Goal: Task Accomplishment & Management: Manage account settings

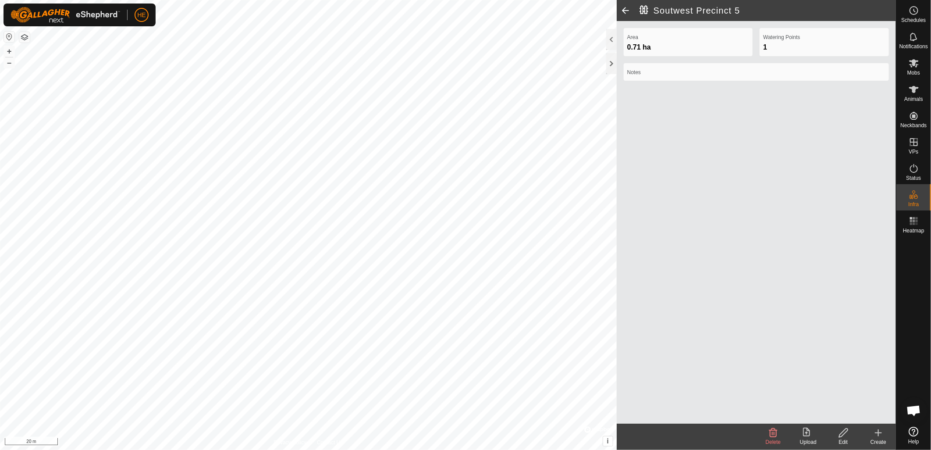
click at [879, 435] on icon at bounding box center [879, 433] width 0 height 6
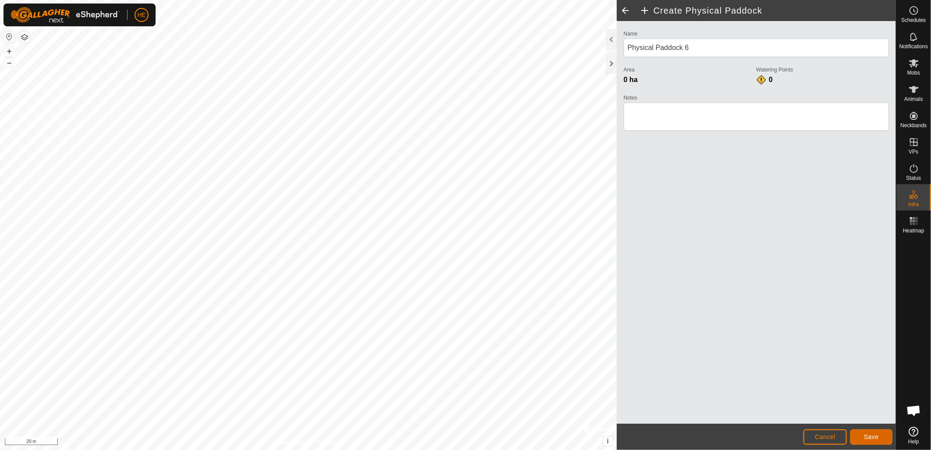
click at [869, 437] on span "Save" at bounding box center [871, 436] width 15 height 7
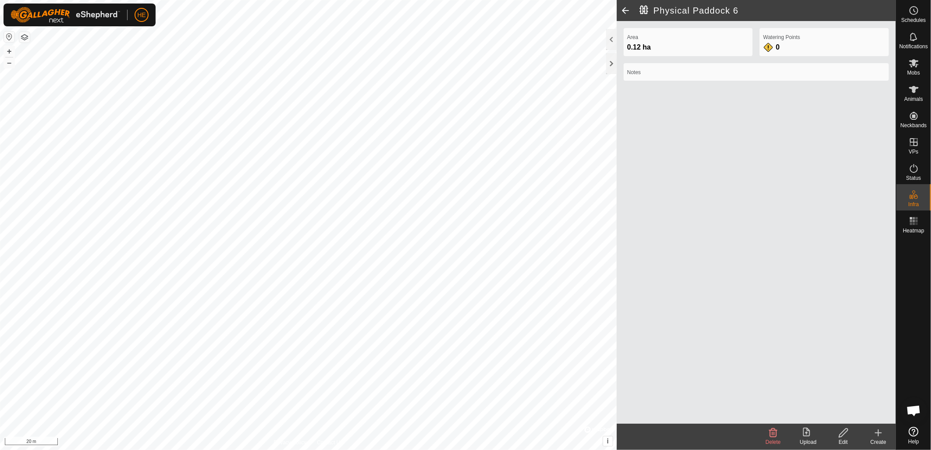
drag, startPoint x: 879, startPoint y: 434, endPoint x: 658, endPoint y: 321, distance: 248.6
click at [878, 433] on icon at bounding box center [878, 432] width 11 height 11
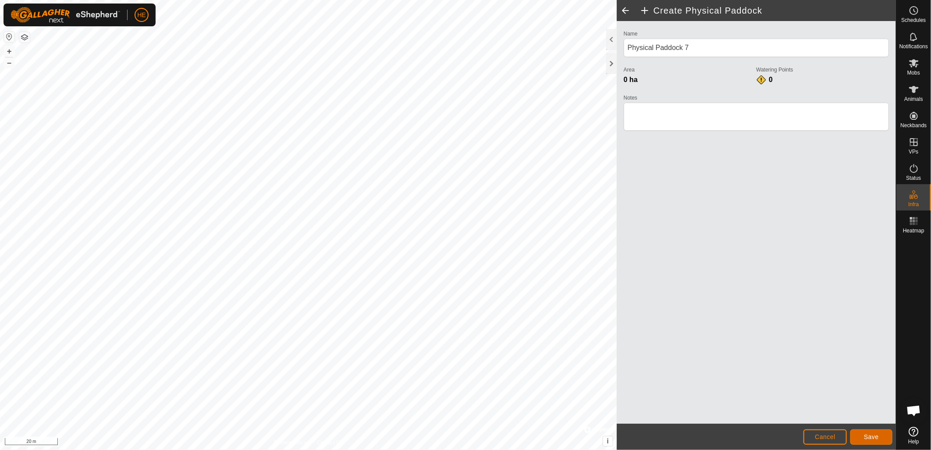
click at [880, 442] on button "Save" at bounding box center [872, 436] width 42 height 15
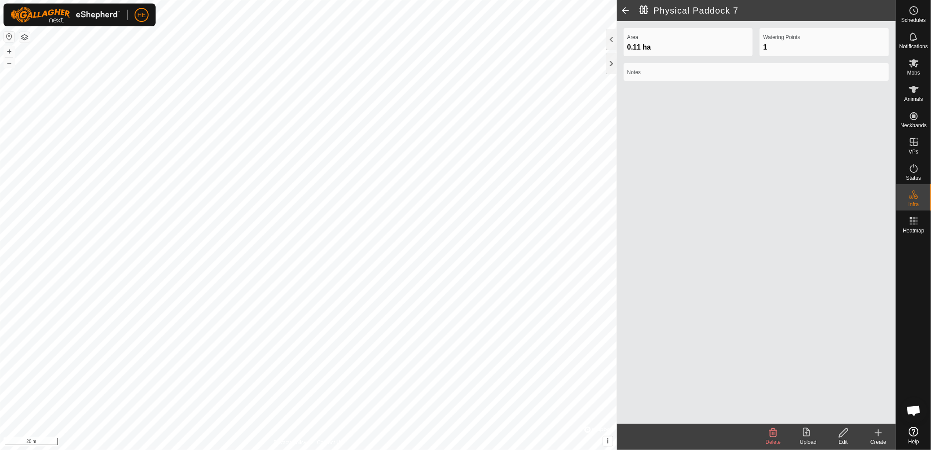
click at [883, 434] on icon at bounding box center [878, 432] width 11 height 11
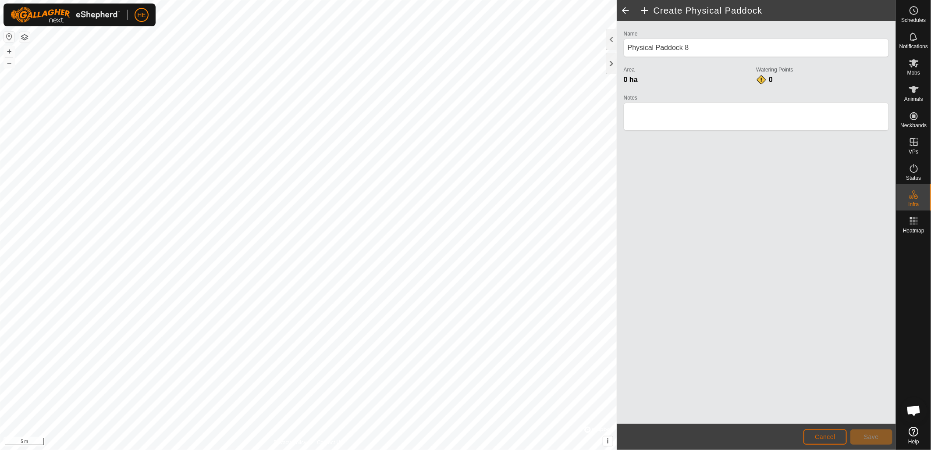
click at [814, 433] on button "Cancel" at bounding box center [825, 436] width 43 height 15
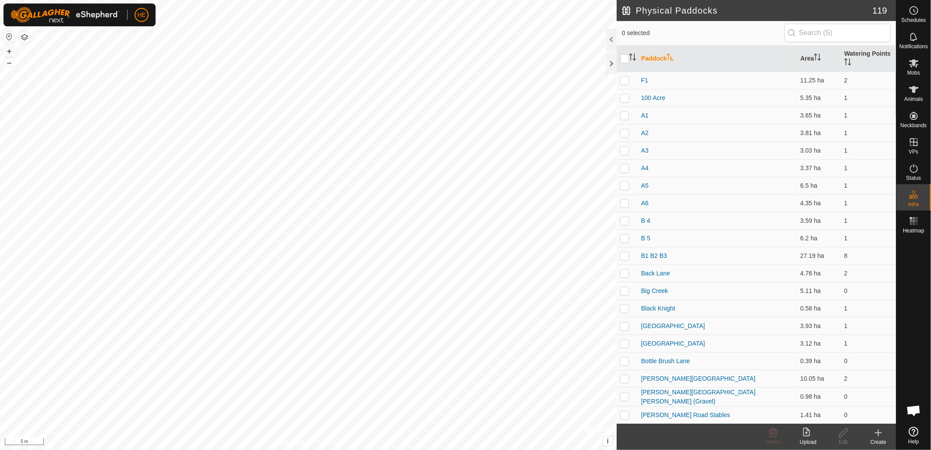
click at [876, 434] on icon at bounding box center [878, 432] width 11 height 11
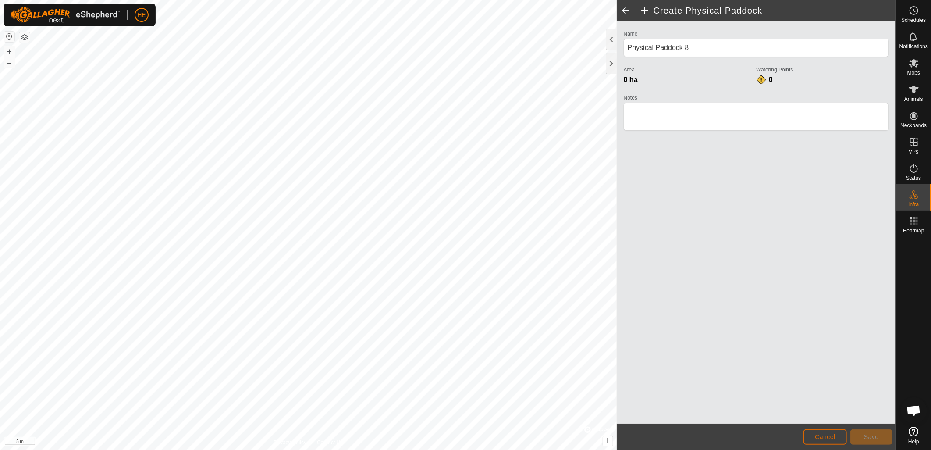
click at [832, 437] on span "Cancel" at bounding box center [825, 436] width 21 height 7
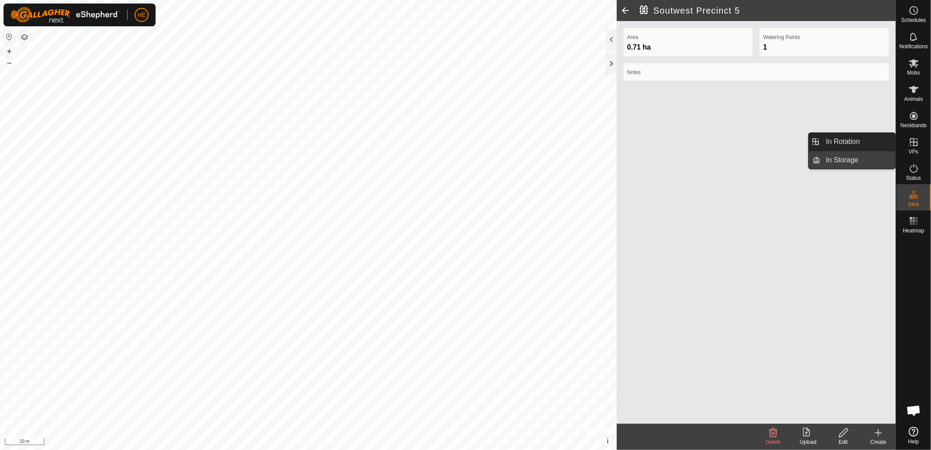
click at [853, 164] on link "In Storage" at bounding box center [858, 160] width 75 height 18
click at [847, 435] on icon at bounding box center [843, 432] width 11 height 11
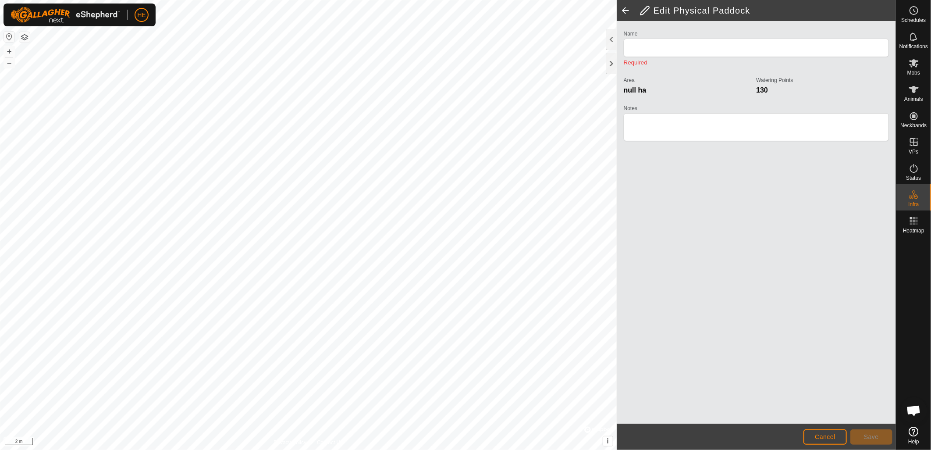
type input "Soutwest Precinct 5"
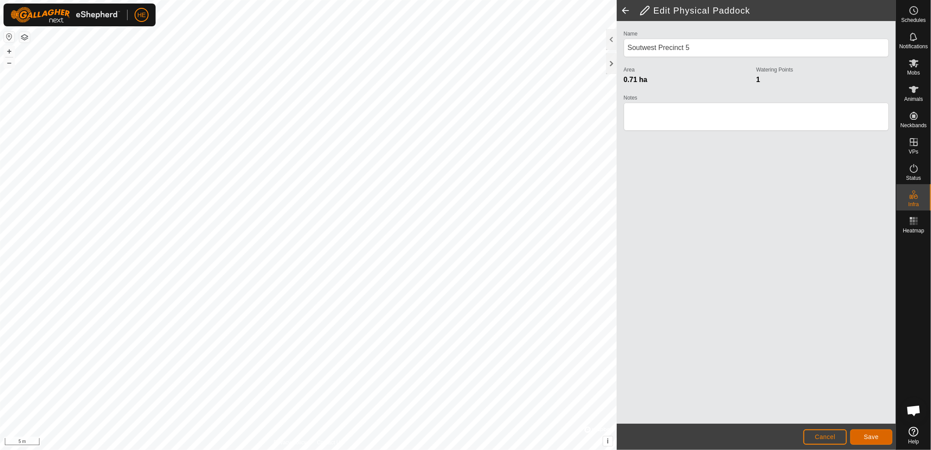
click at [875, 437] on span "Save" at bounding box center [871, 436] width 15 height 7
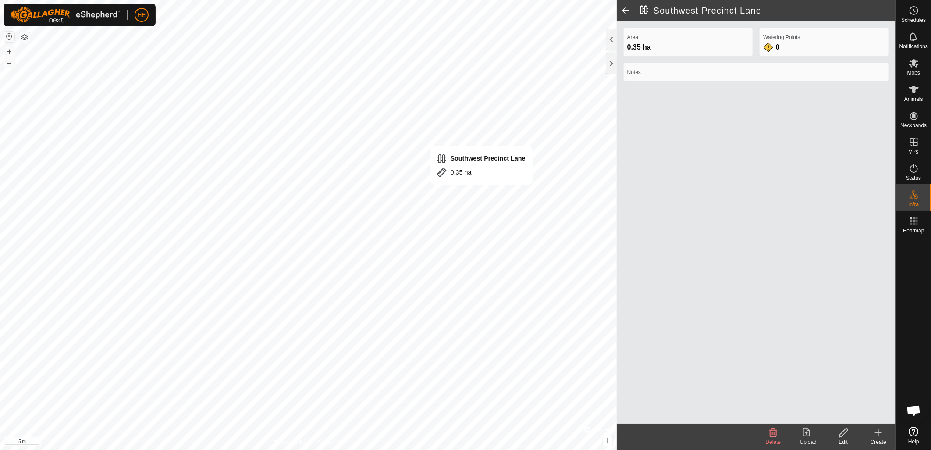
click at [842, 436] on icon at bounding box center [843, 432] width 9 height 9
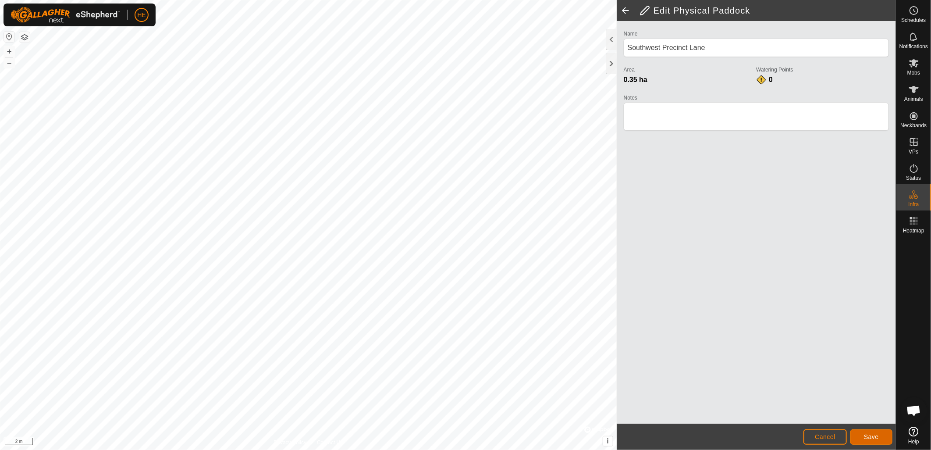
click at [860, 433] on button "Save" at bounding box center [872, 436] width 42 height 15
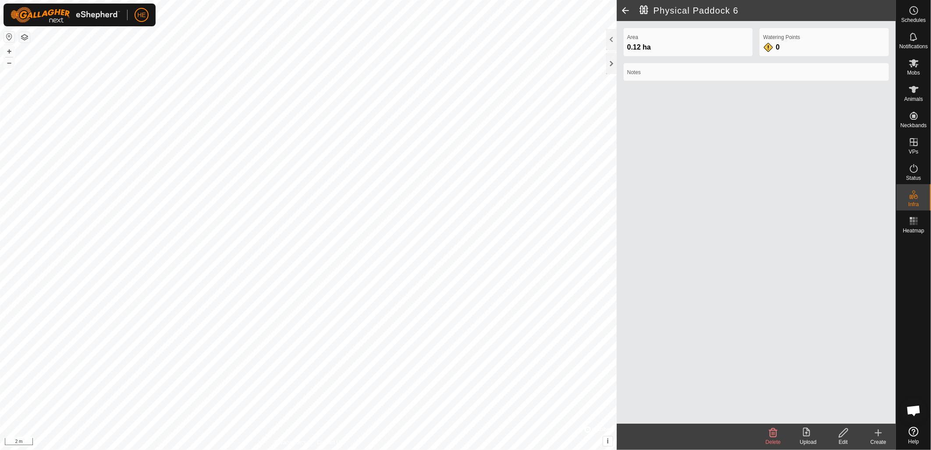
click at [844, 435] on icon at bounding box center [843, 432] width 11 height 11
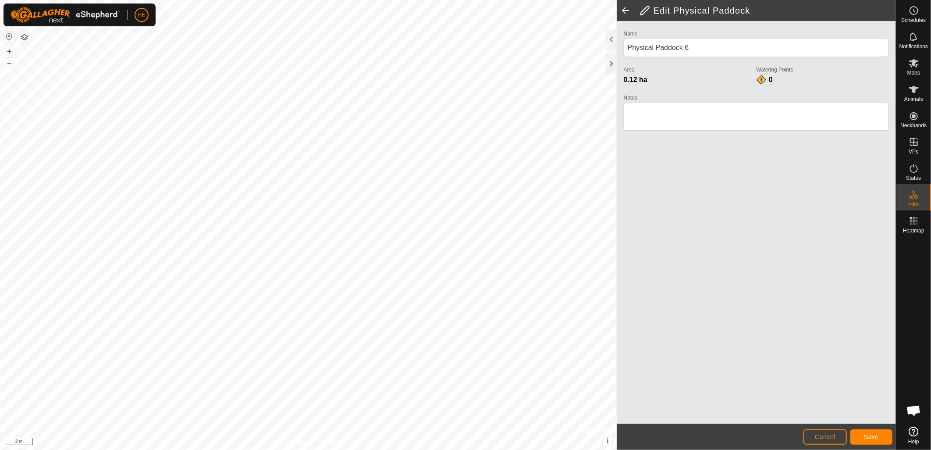
click at [851, 295] on div "Edit Physical Paddock Name Physical Paddock 6 Area 0.12 ha Watering Points 0 No…" at bounding box center [448, 225] width 896 height 450
click at [874, 436] on span "Save" at bounding box center [871, 436] width 15 height 7
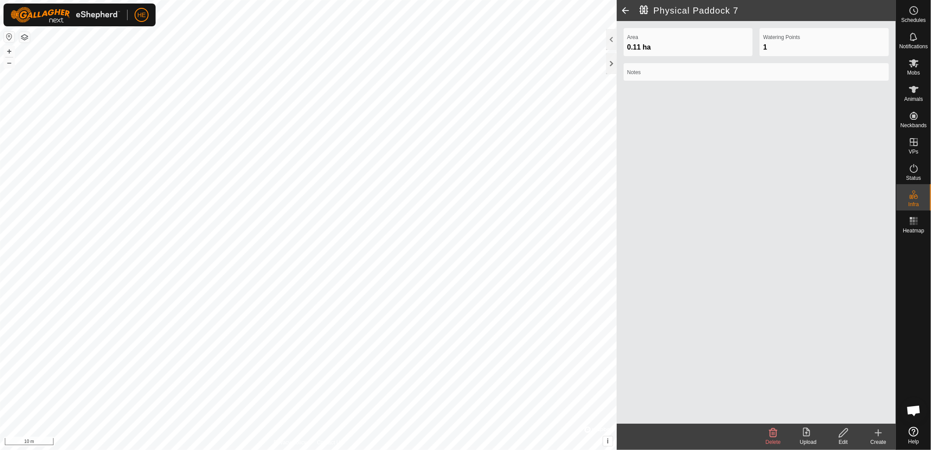
click at [840, 434] on icon at bounding box center [843, 432] width 9 height 9
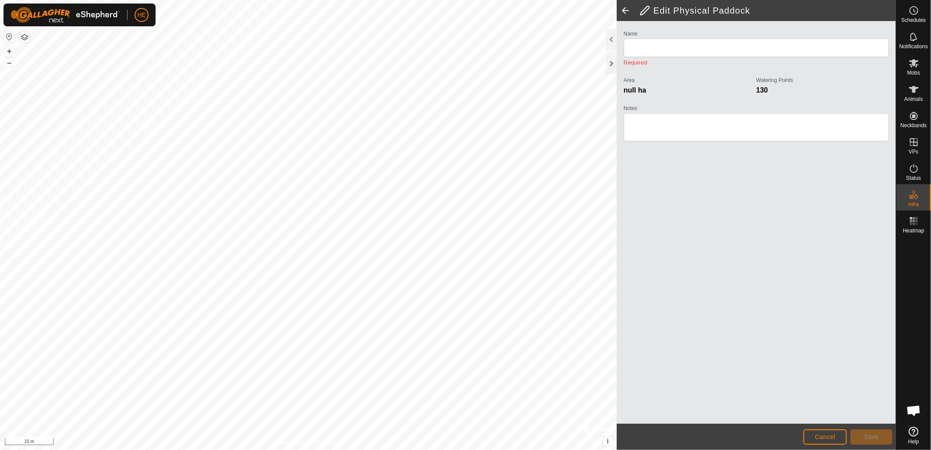
type input "Physical Paddock 7"
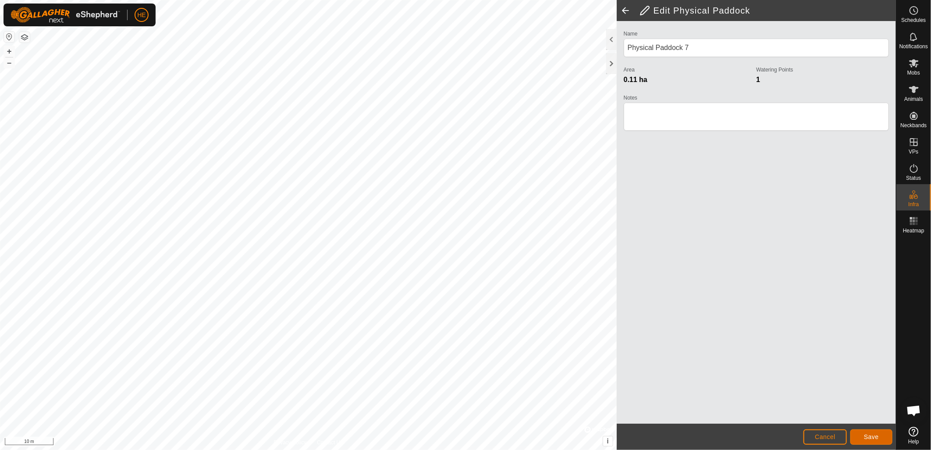
click at [879, 436] on button "Save" at bounding box center [872, 436] width 42 height 15
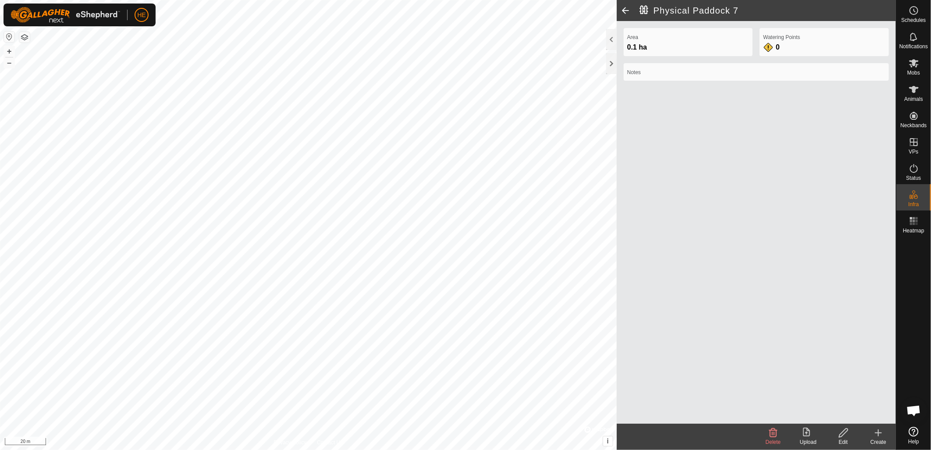
click at [882, 437] on icon at bounding box center [878, 432] width 11 height 11
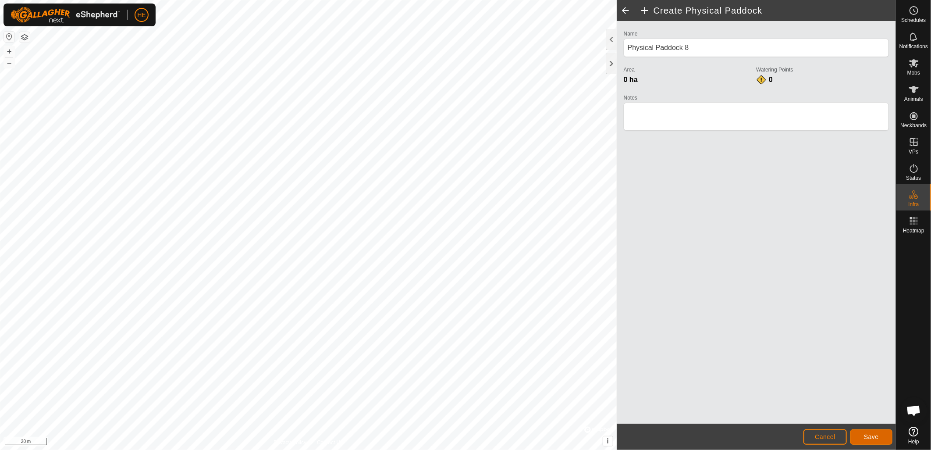
click at [868, 437] on span "Save" at bounding box center [871, 436] width 15 height 7
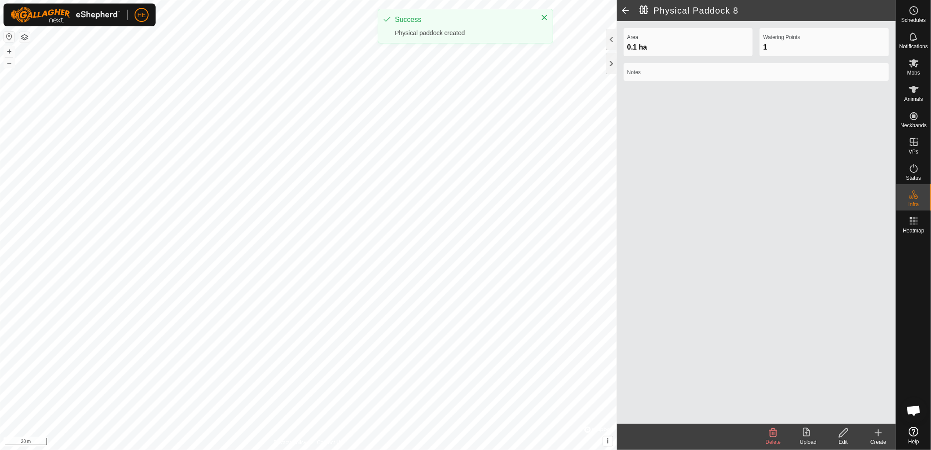
click at [880, 437] on icon at bounding box center [878, 432] width 11 height 11
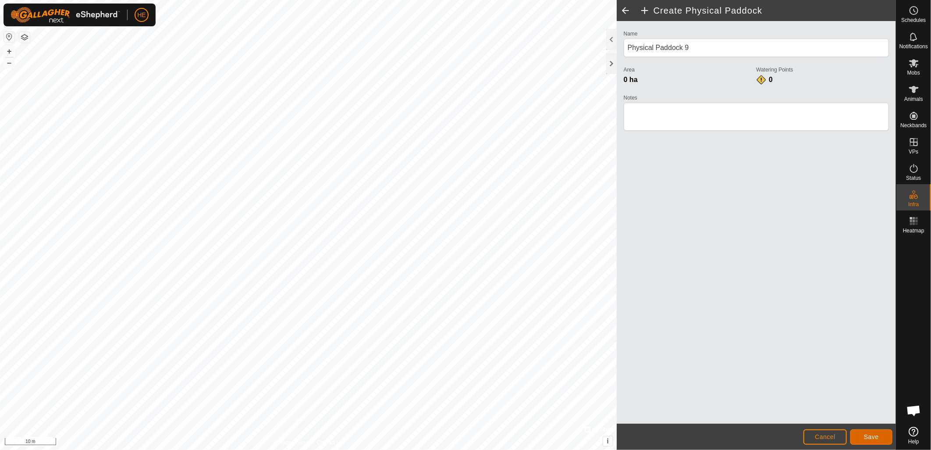
click at [866, 436] on span "Save" at bounding box center [871, 436] width 15 height 7
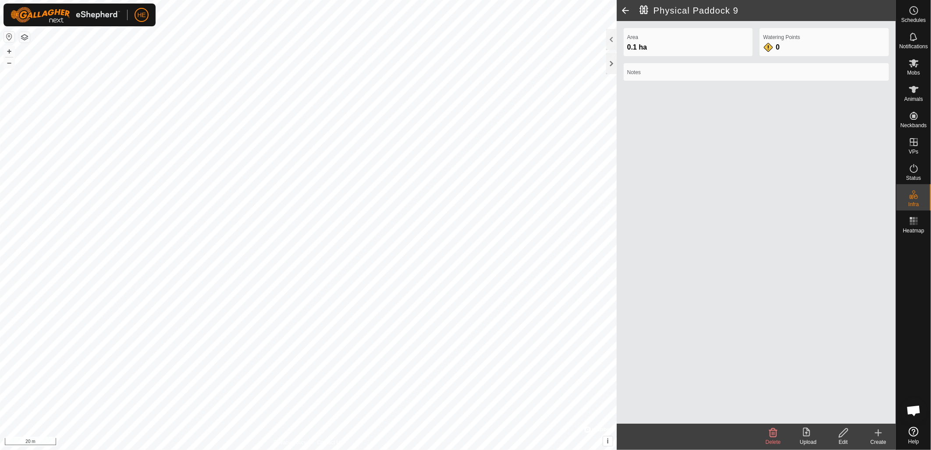
click at [883, 437] on icon at bounding box center [878, 432] width 11 height 11
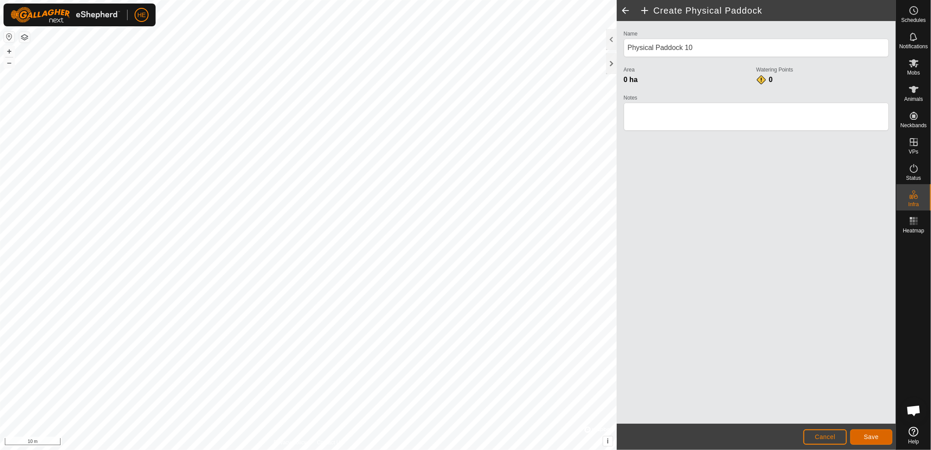
click at [882, 438] on button "Save" at bounding box center [872, 436] width 42 height 15
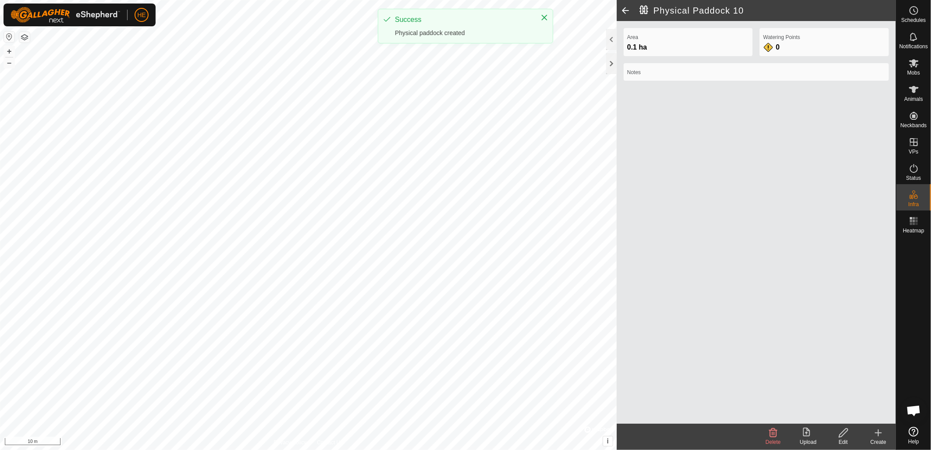
click at [876, 437] on icon at bounding box center [878, 432] width 11 height 11
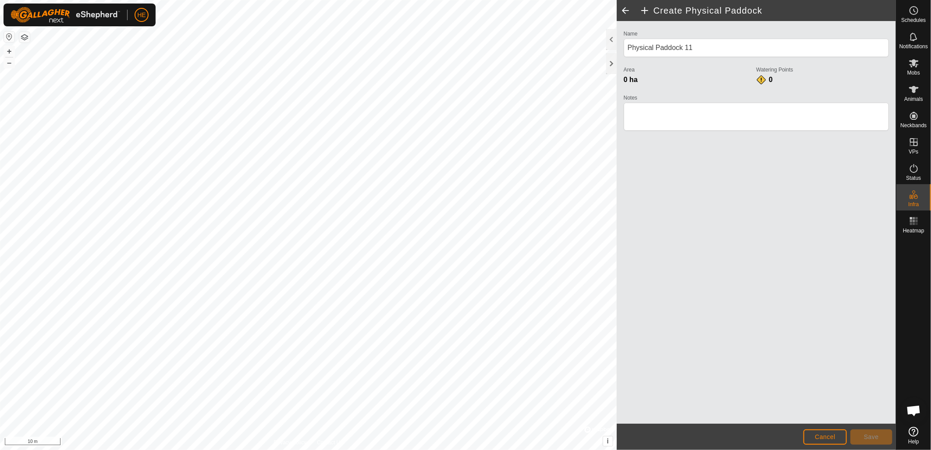
click at [681, 257] on div "Create Physical Paddock Name Physical Paddock 11 Area 0 ha Watering Points 0 No…" at bounding box center [448, 225] width 896 height 450
click at [878, 439] on span "Save" at bounding box center [871, 436] width 15 height 7
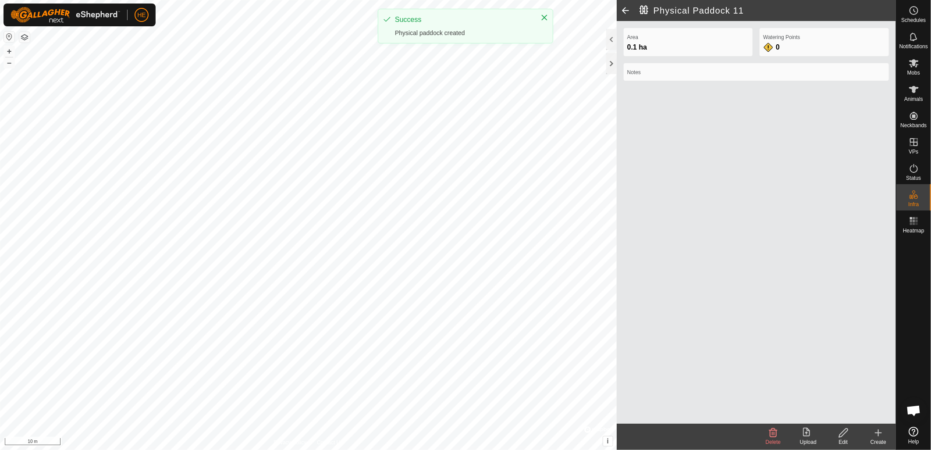
click at [883, 437] on icon at bounding box center [878, 432] width 11 height 11
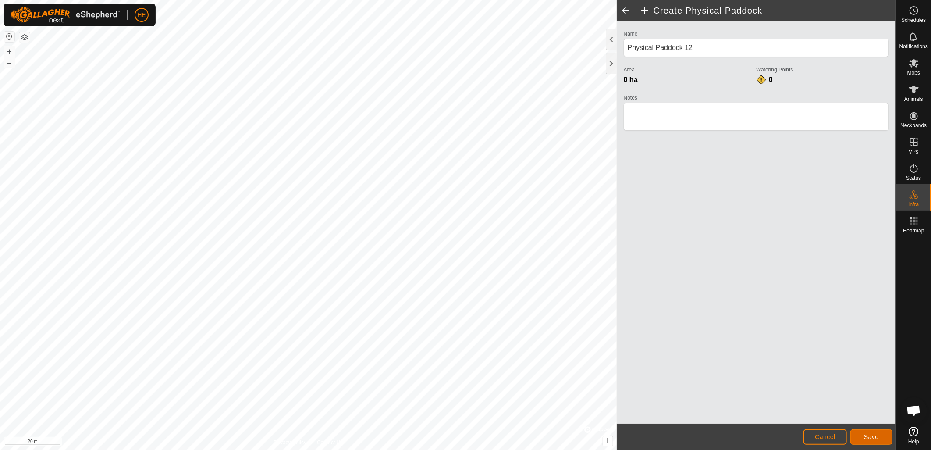
click at [872, 432] on button "Save" at bounding box center [872, 436] width 42 height 15
